Goal: Information Seeking & Learning: Find specific fact

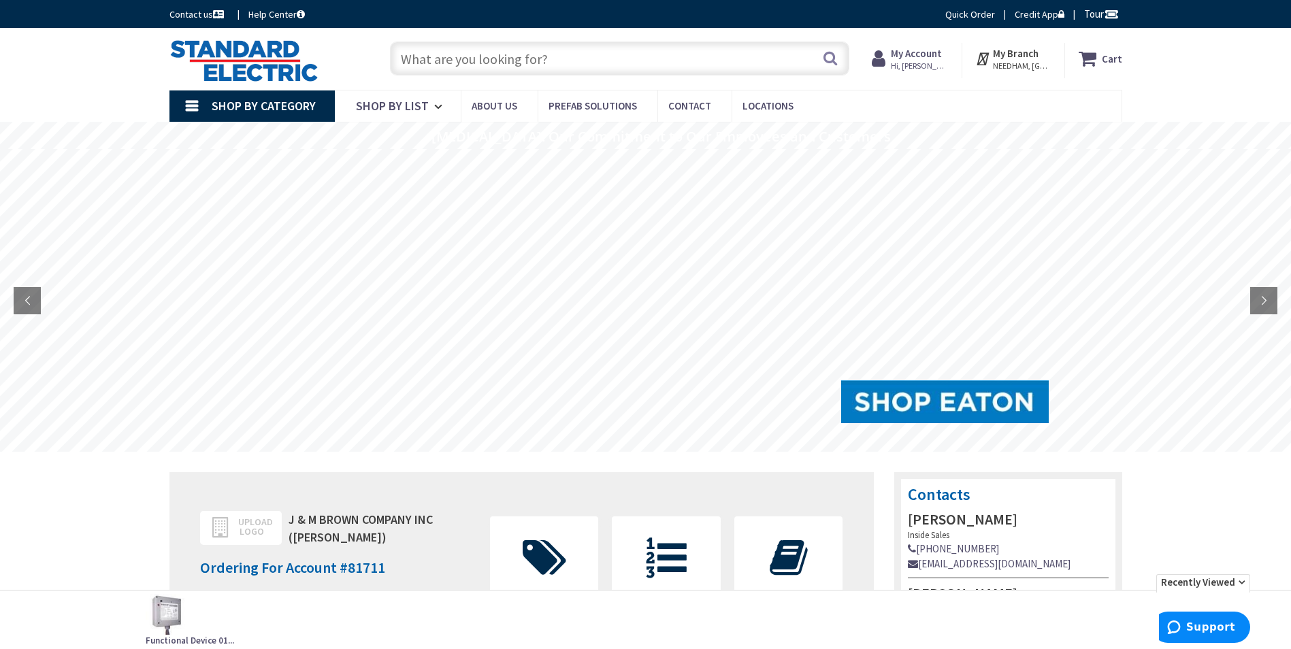
click at [755, 61] on input "text" at bounding box center [620, 59] width 460 height 34
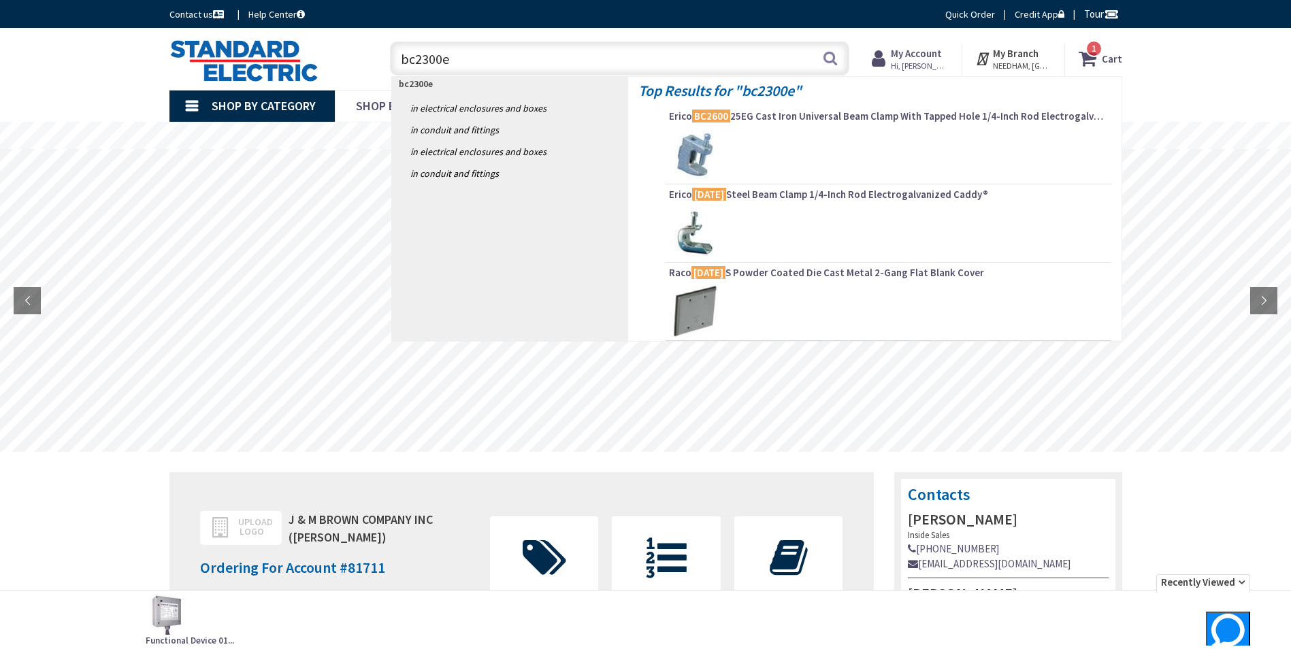
type input "bc2300eg"
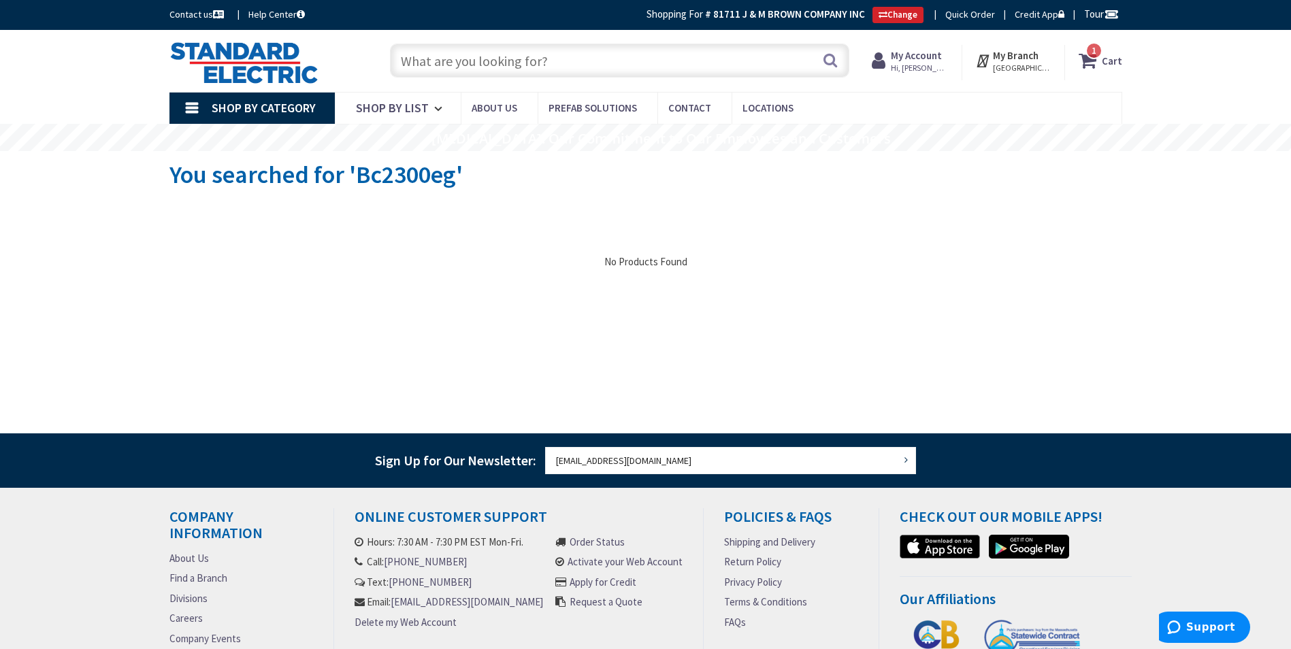
click at [717, 56] on input "text" at bounding box center [620, 61] width 460 height 34
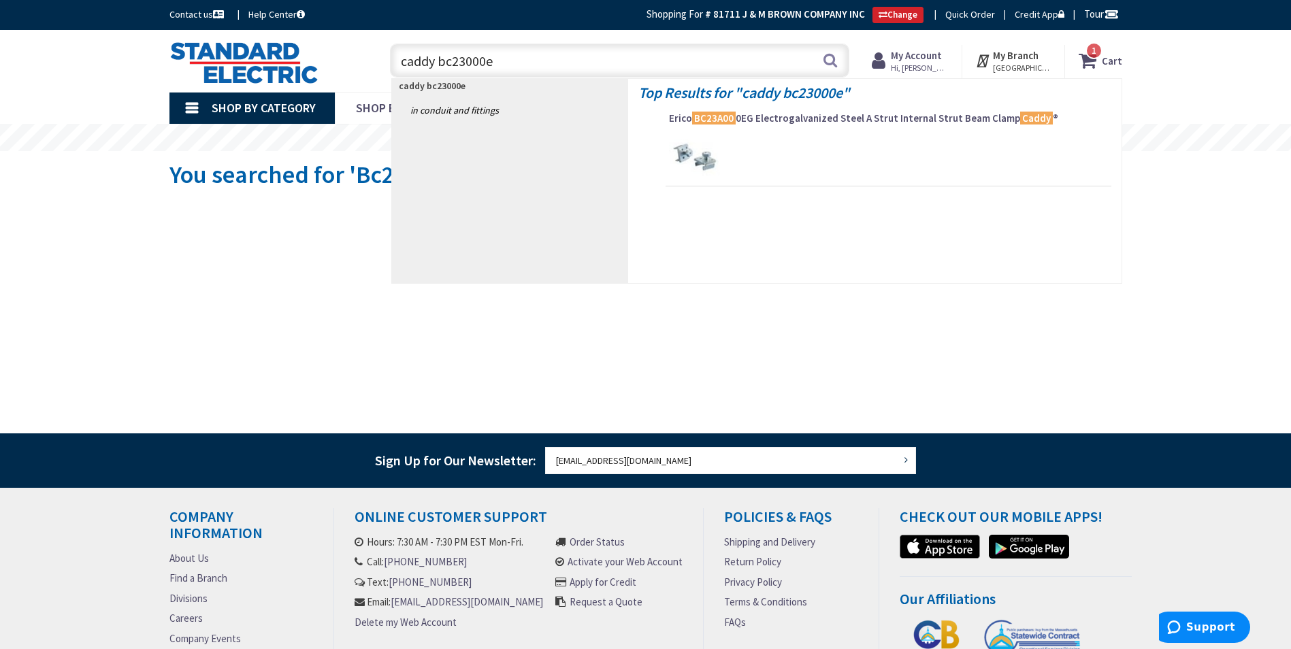
type input "caddy bc23000eg"
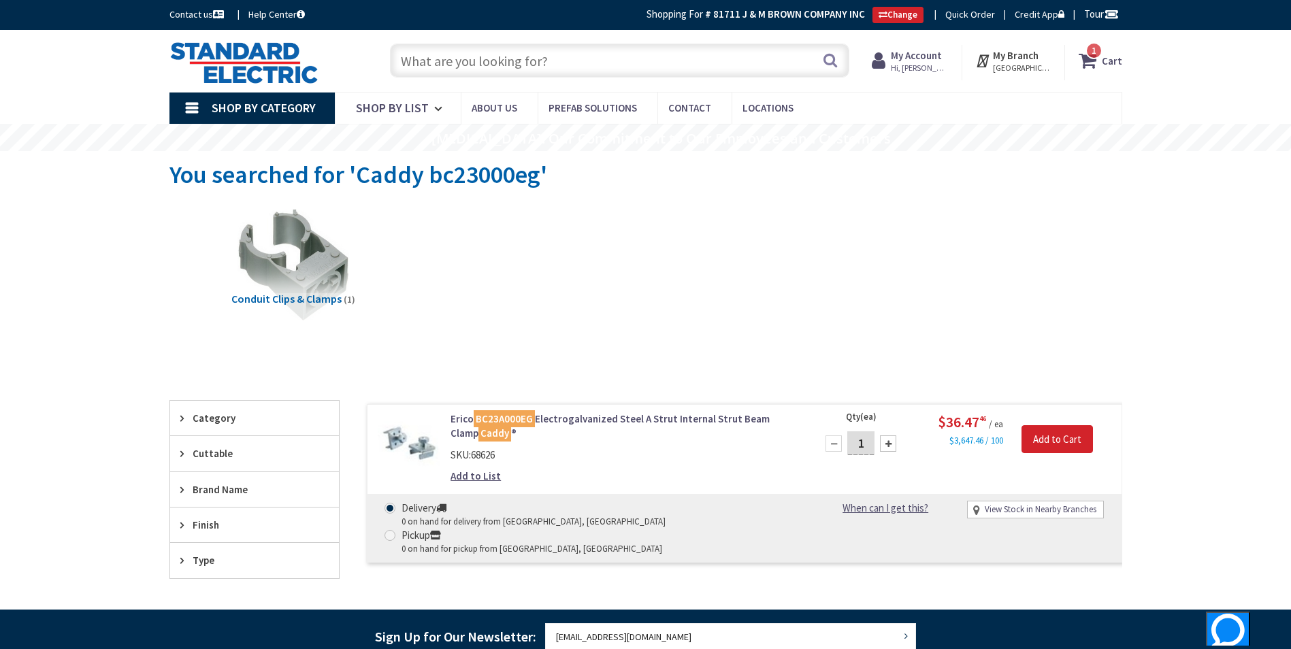
click at [717, 56] on input "text" at bounding box center [620, 61] width 460 height 34
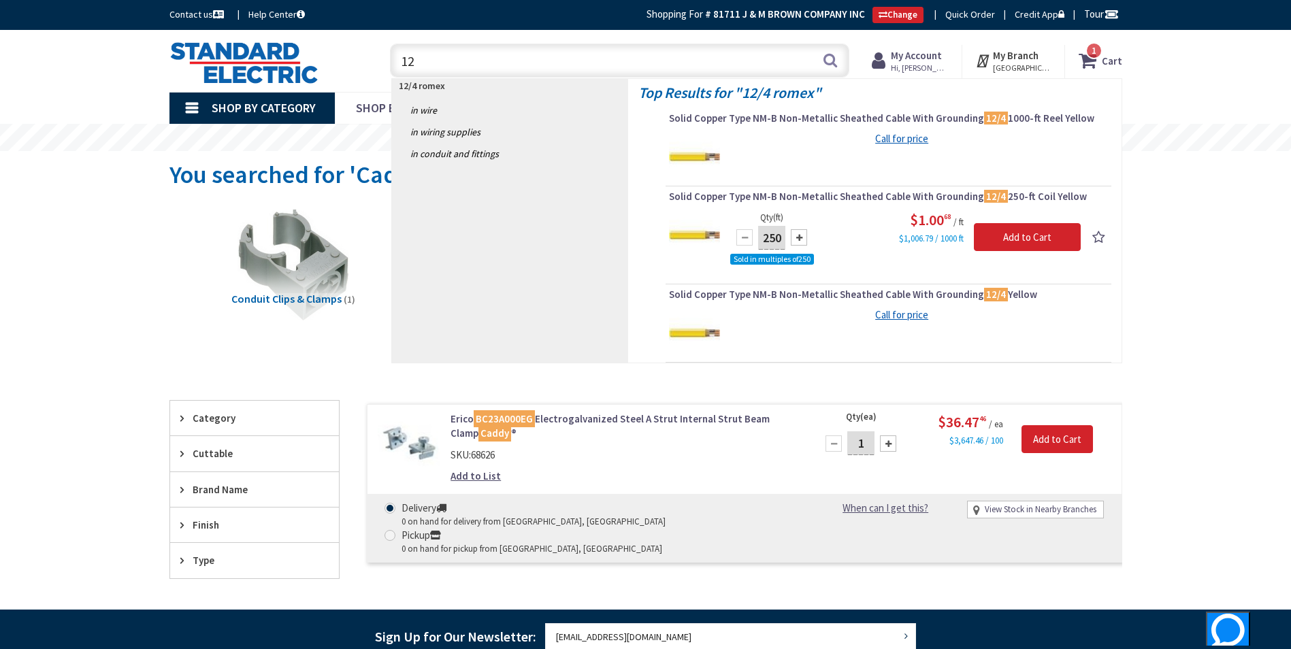
type input "1"
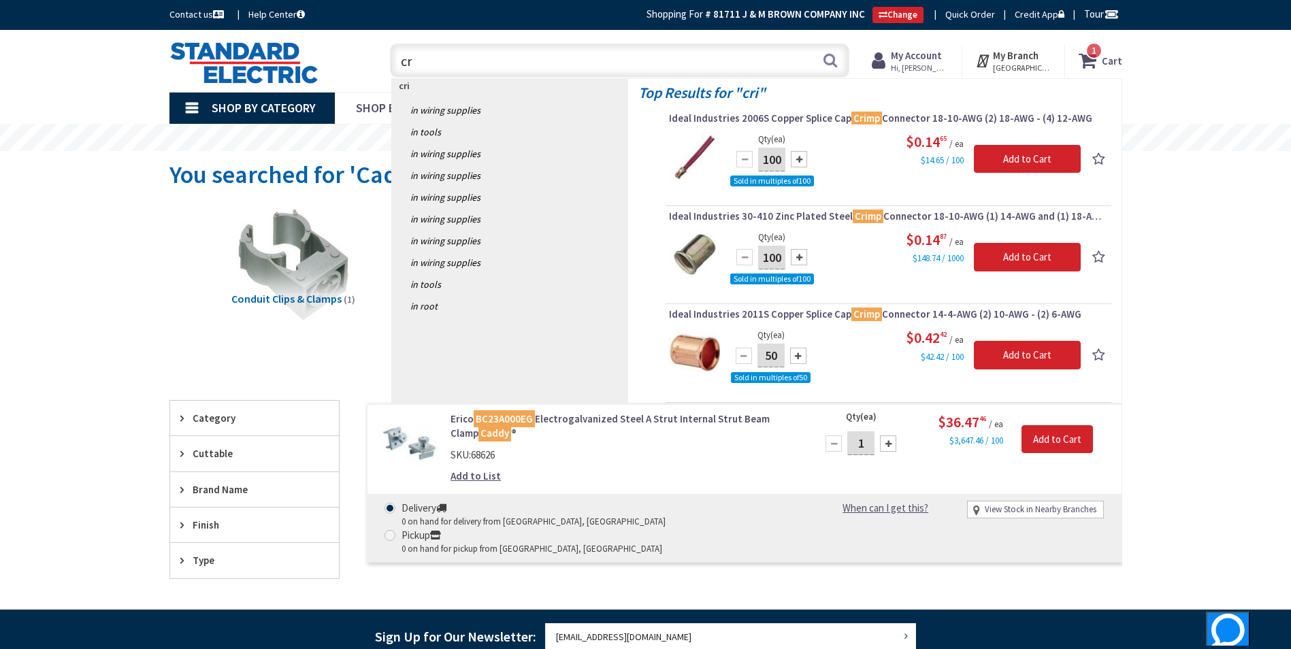
type input "c"
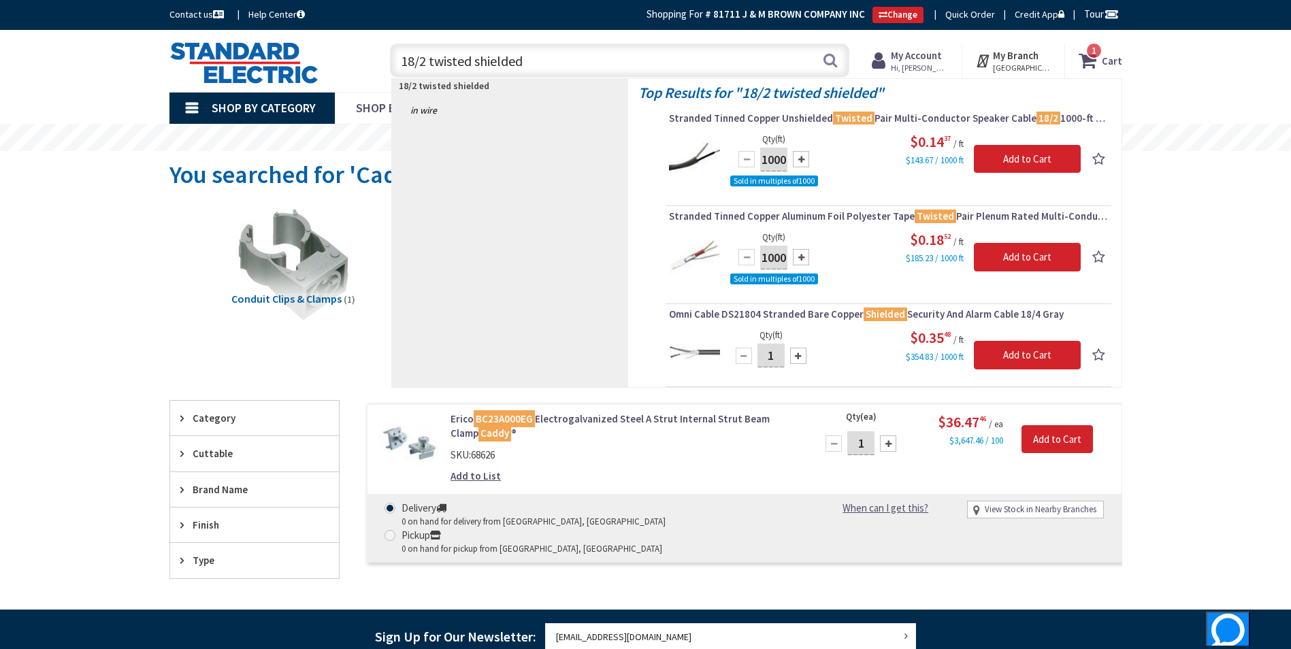
click at [716, 56] on input "18/2 twisted shielded" at bounding box center [620, 61] width 460 height 34
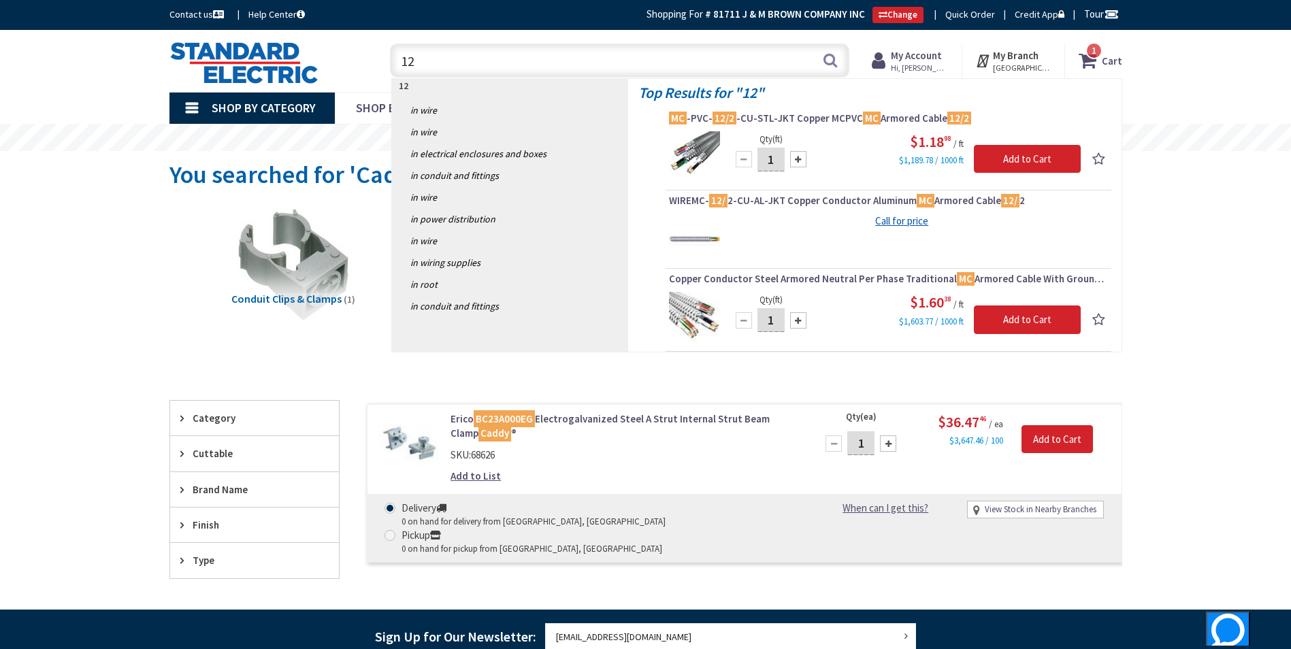
type input "1"
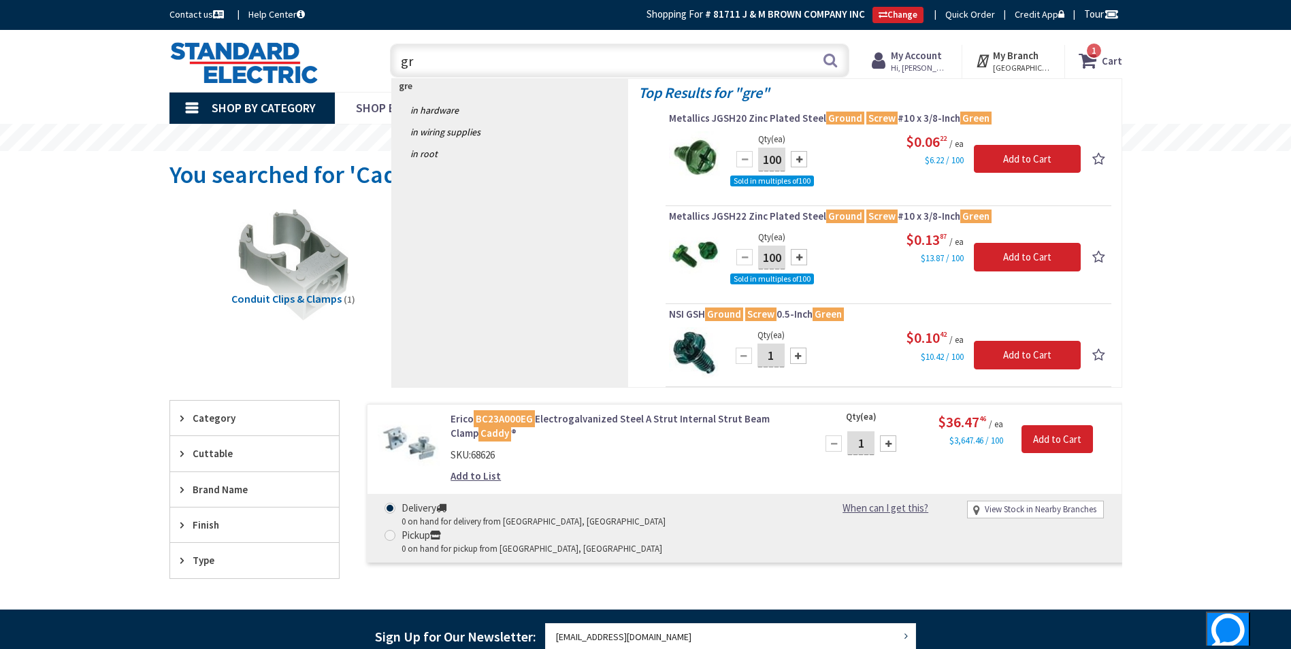
type input "g"
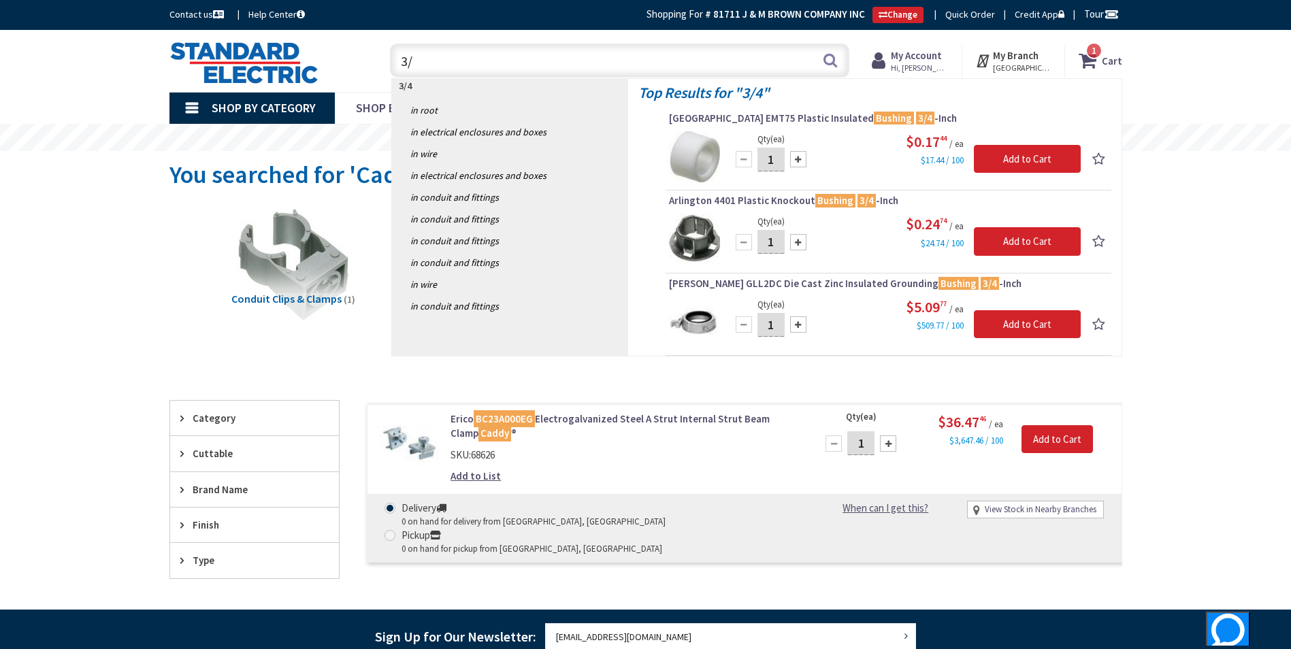
type input "3"
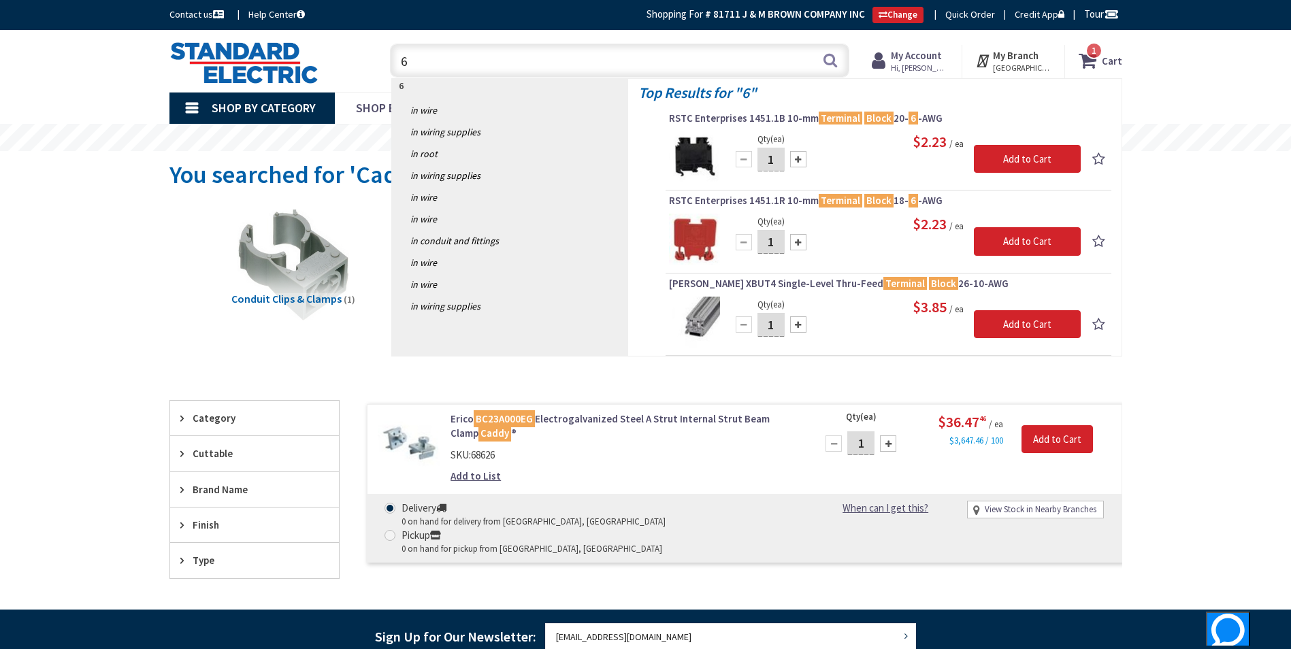
type input "6"
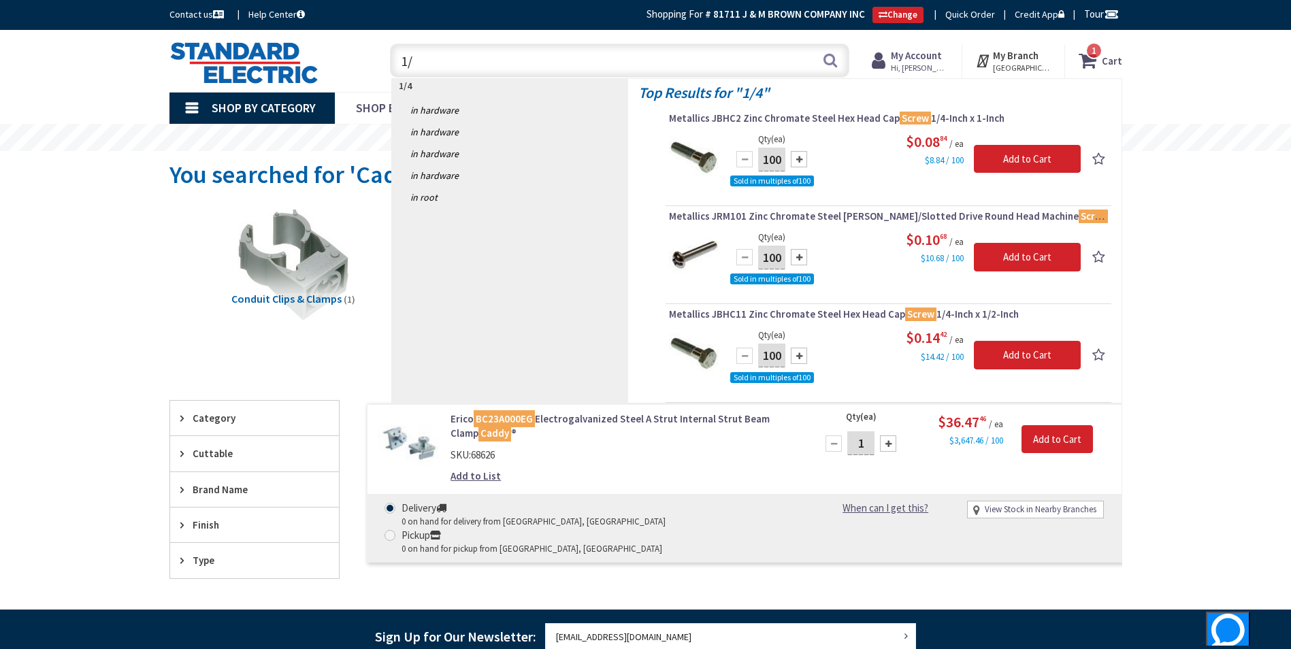
type input "1"
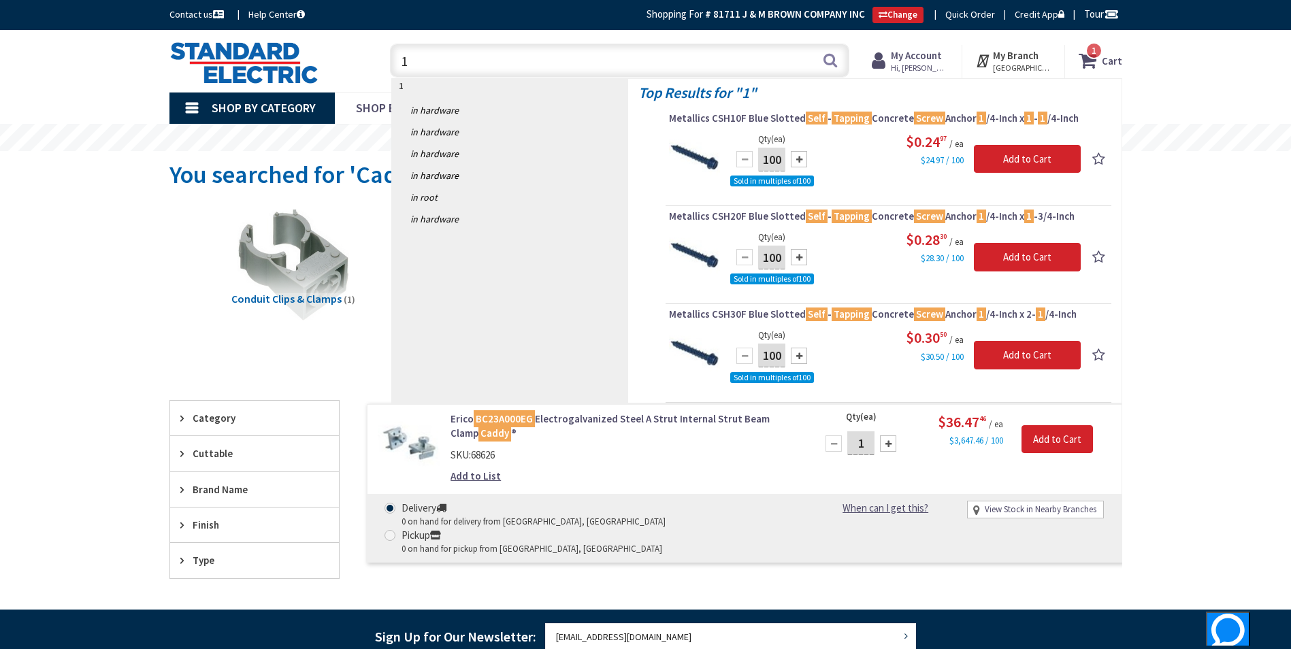
type input "1"
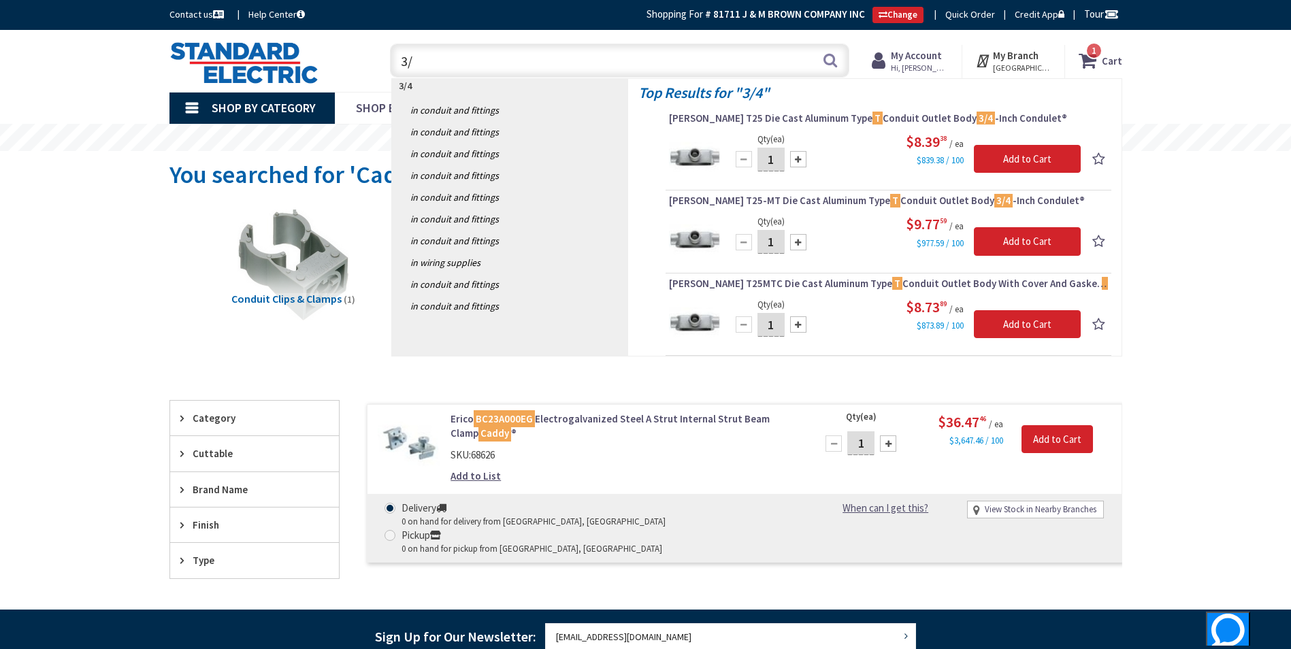
type input "3"
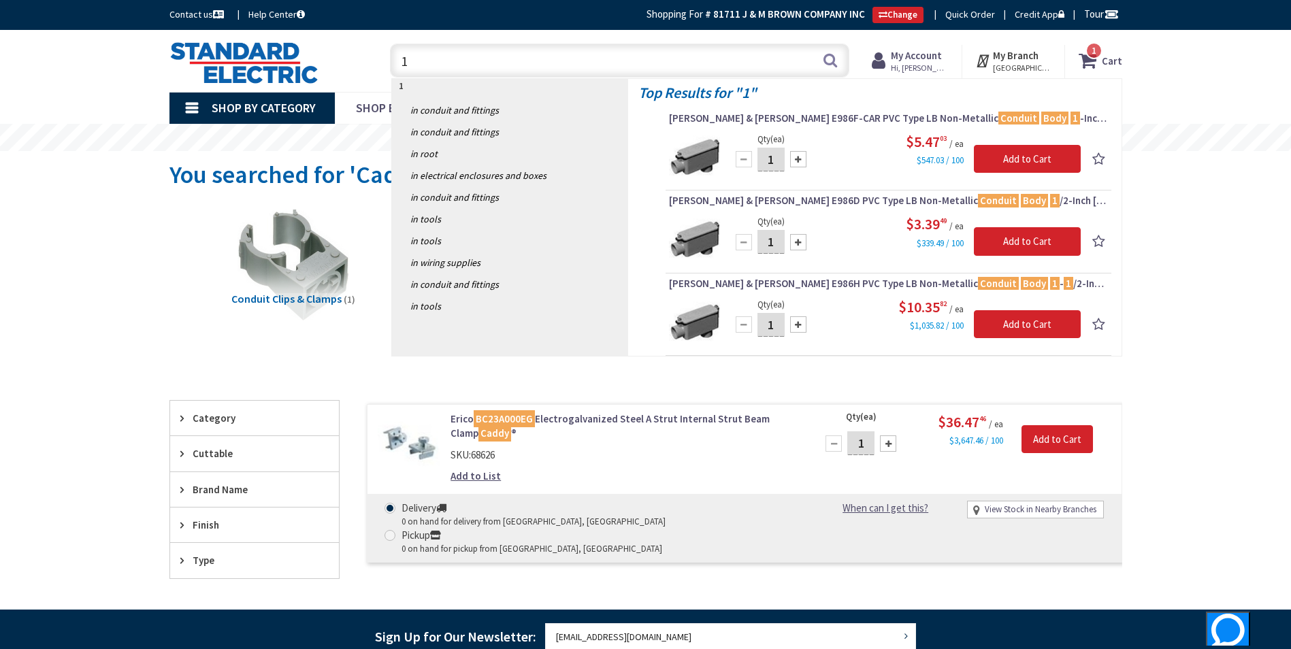
type input "1"
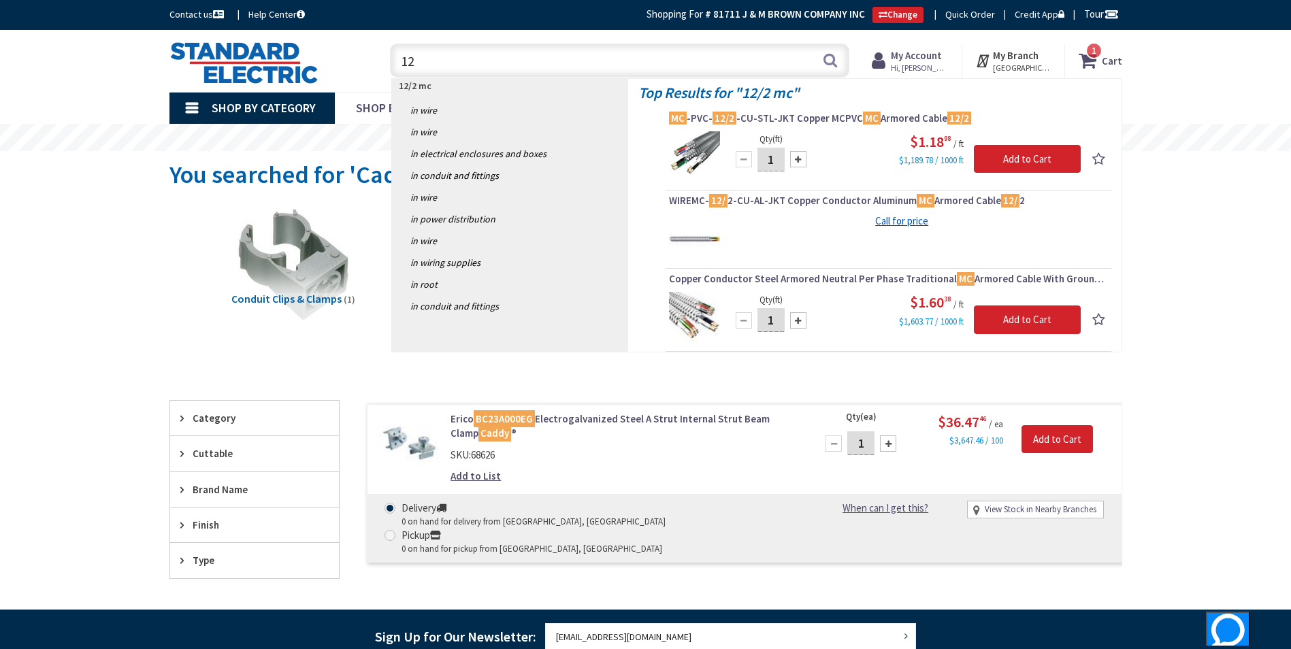
type input "1"
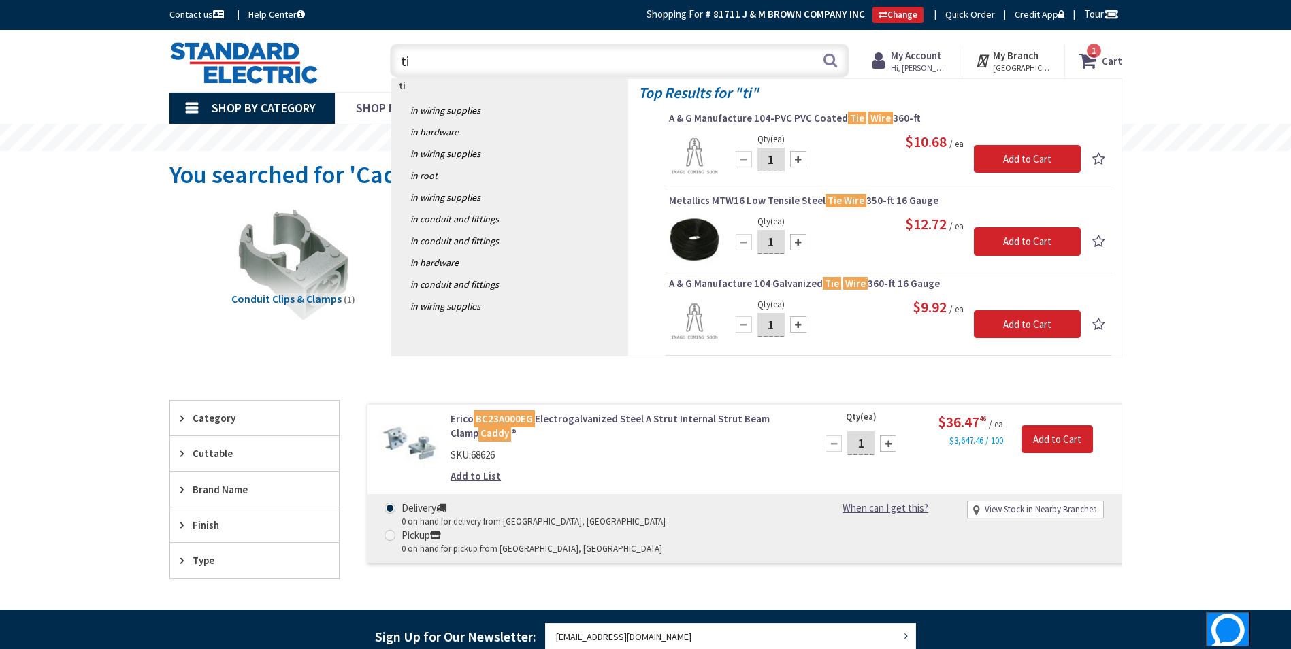
type input "t"
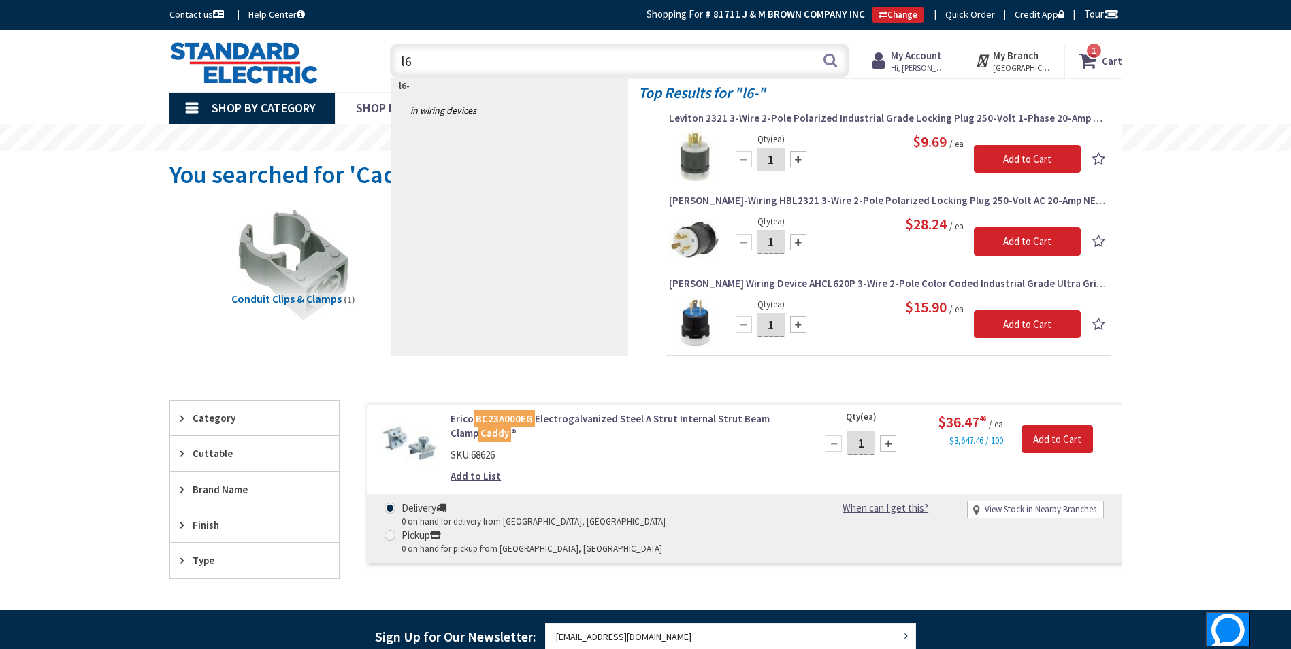
type input "l"
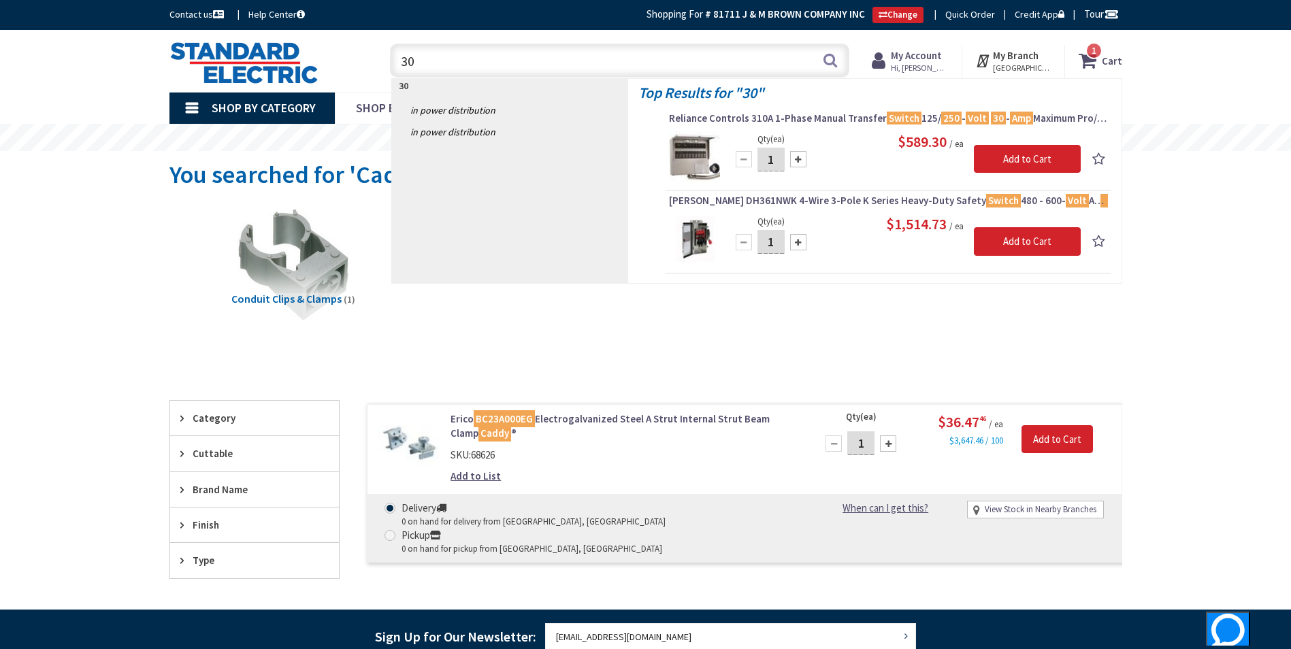
type input "3"
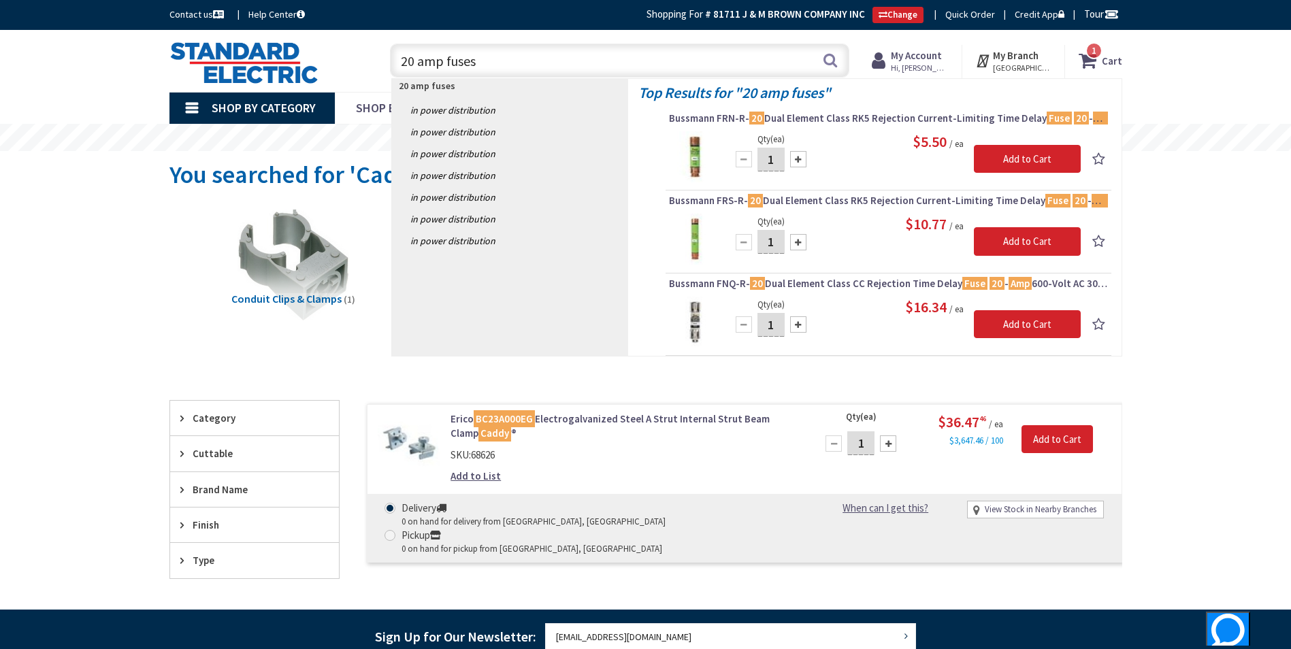
type input "20 amp fuses"
